Goal: Task Accomplishment & Management: Complete application form

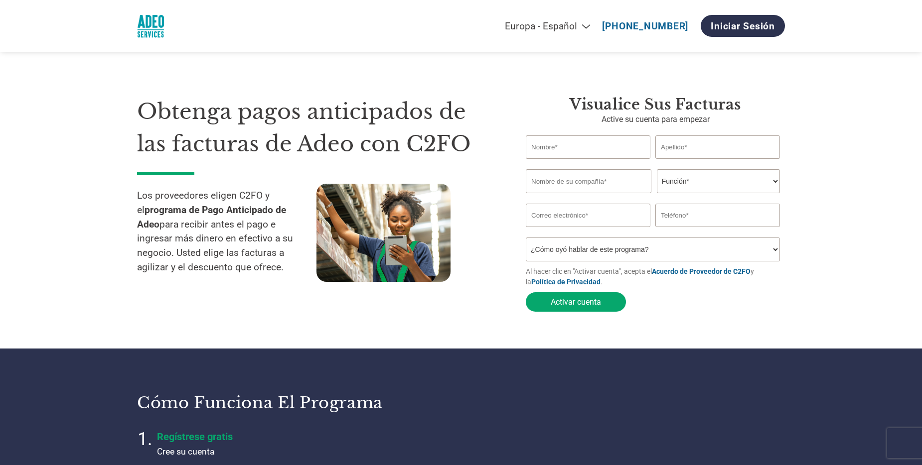
select select "es-ES"
click at [591, 151] on input "text" at bounding box center [588, 147] width 125 height 23
type input "[PERSON_NAME]"
type input "CPP CHEMICAL GROUP, S.L."
type input "[PERSON_NAME][EMAIL_ADDRESS][PERSON_NAME][DOMAIN_NAME]"
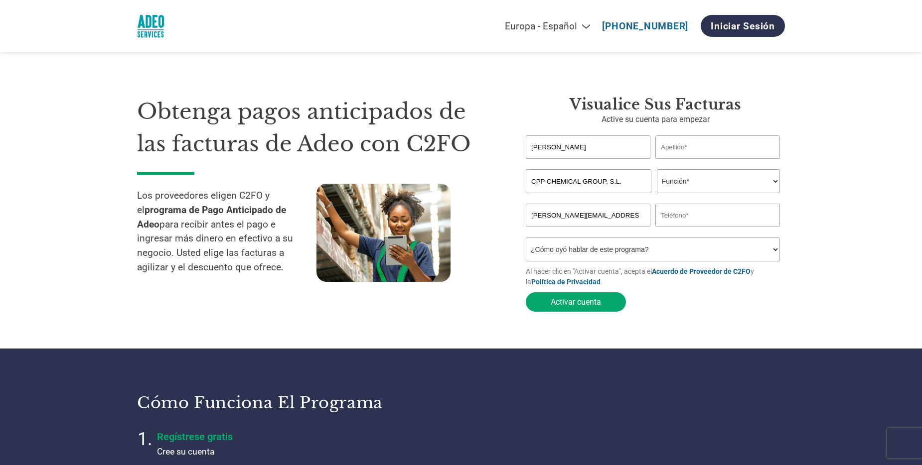
type input "931183732"
click at [701, 151] on input "text" at bounding box center [717, 147] width 125 height 23
type input "[PERSON_NAME]"
click at [668, 182] on select "Función* Director financiero Interventor Gestor de créditos Director de finanza…" at bounding box center [718, 181] width 123 height 24
select select "TREASURER"
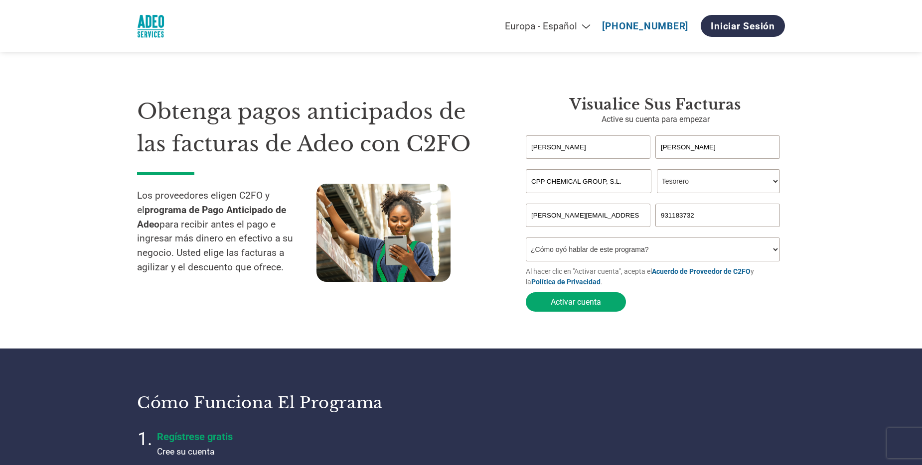
click at [657, 170] on select "Función* Director financiero Interventor Gestor de créditos Director de finanza…" at bounding box center [718, 181] width 123 height 24
click at [713, 180] on select "Función* Director financiero Interventor Gestor de créditos Director de finanza…" at bounding box center [718, 181] width 123 height 24
click at [715, 180] on select "Función* Director financiero Interventor Gestor de créditos Director de finanza…" at bounding box center [718, 181] width 123 height 24
click at [610, 255] on select "¿Cómo oyó hablar de este programa? Recibió una carta Correo electrónico Redes s…" at bounding box center [653, 250] width 254 height 24
select select "Email"
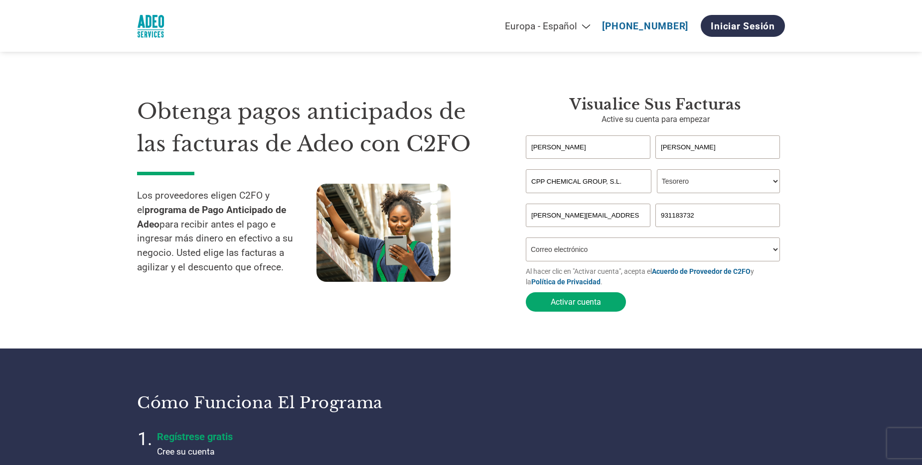
click at [526, 241] on select "¿Cómo oyó hablar de este programa? Recibió una carta Correo electrónico Redes s…" at bounding box center [653, 250] width 254 height 24
click at [610, 307] on button "Activar cuenta" at bounding box center [576, 302] width 100 height 19
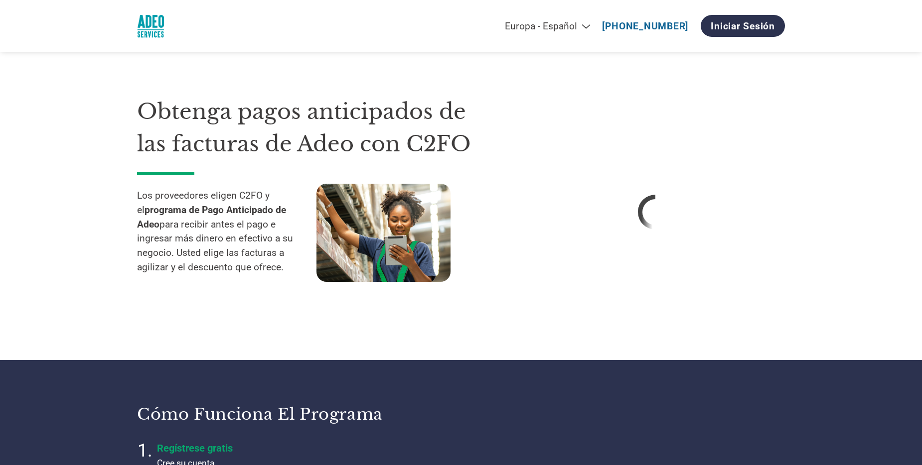
select select "es-ES"
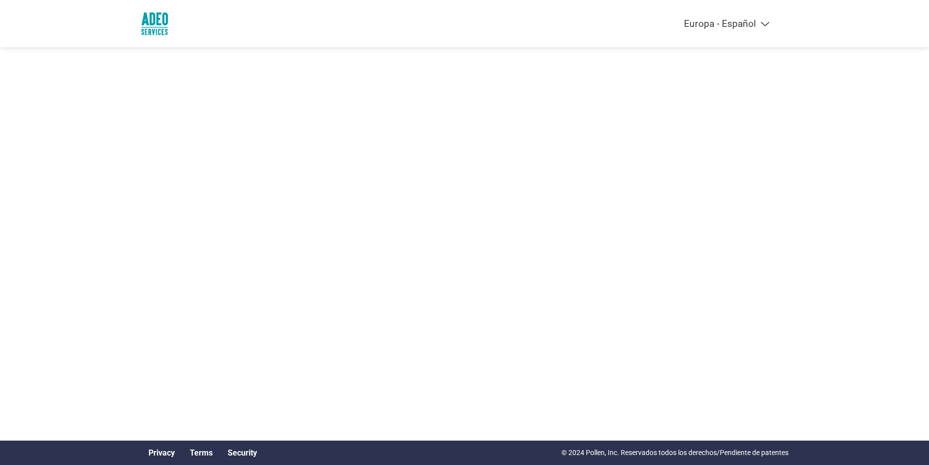
select select "es-ES"
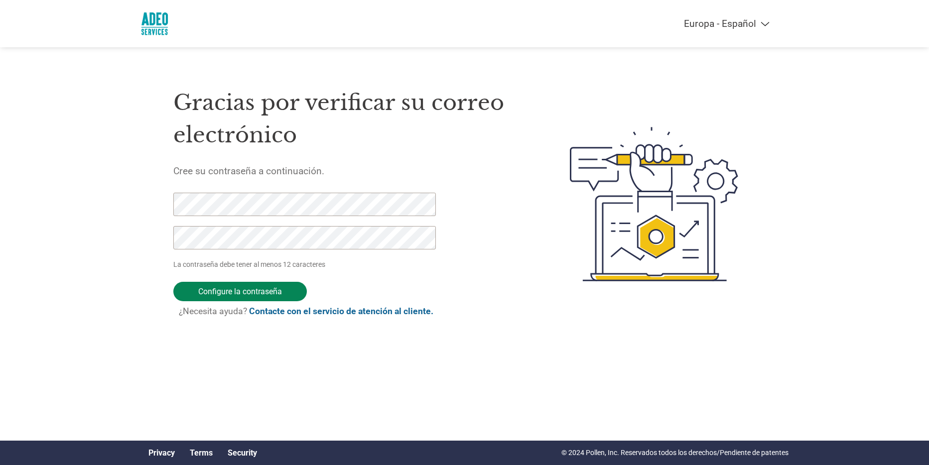
click at [221, 289] on input "Configure la contraseña" at bounding box center [240, 291] width 134 height 19
